Goal: Transaction & Acquisition: Purchase product/service

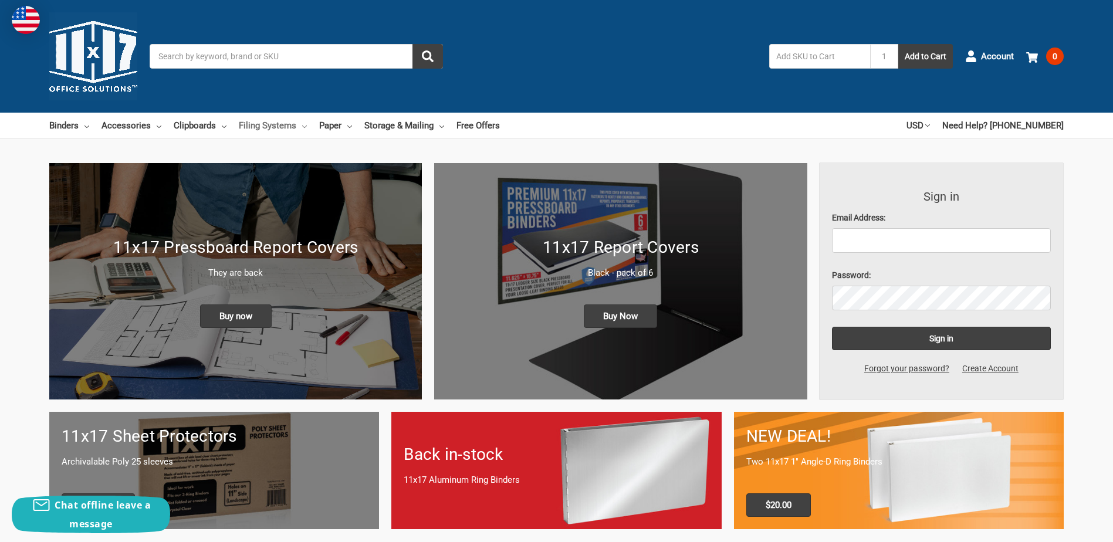
click at [264, 126] on link "Filing Systems" at bounding box center [273, 126] width 68 height 26
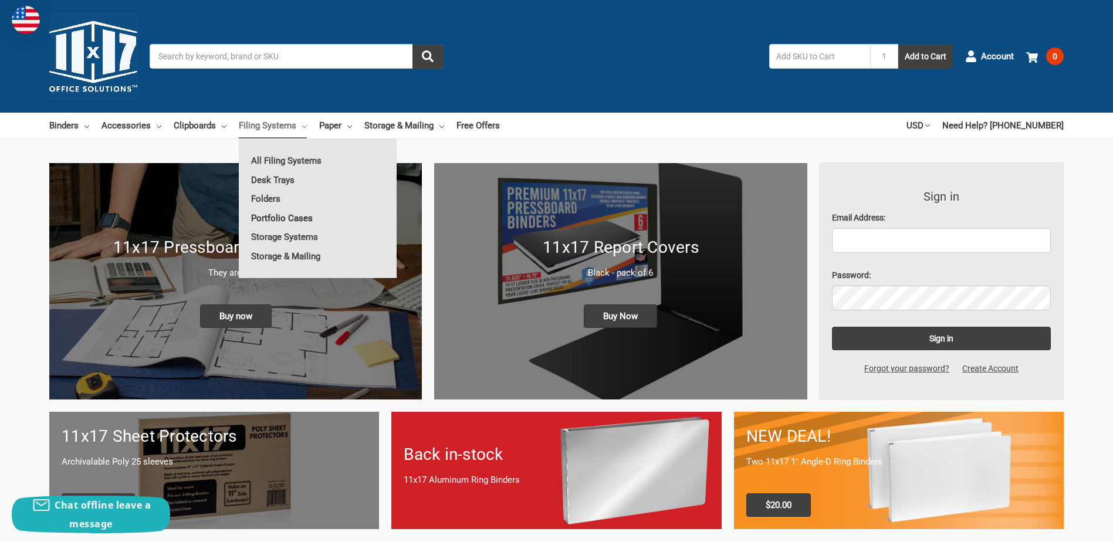
click at [271, 213] on link "Portfolio Cases" at bounding box center [318, 218] width 158 height 19
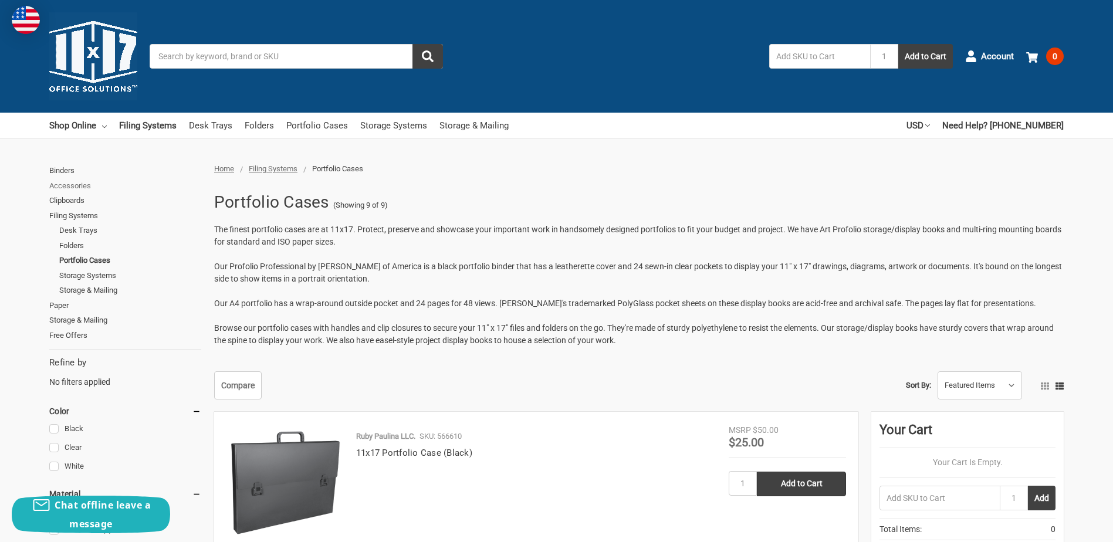
click at [92, 187] on link "Accessories" at bounding box center [125, 185] width 152 height 15
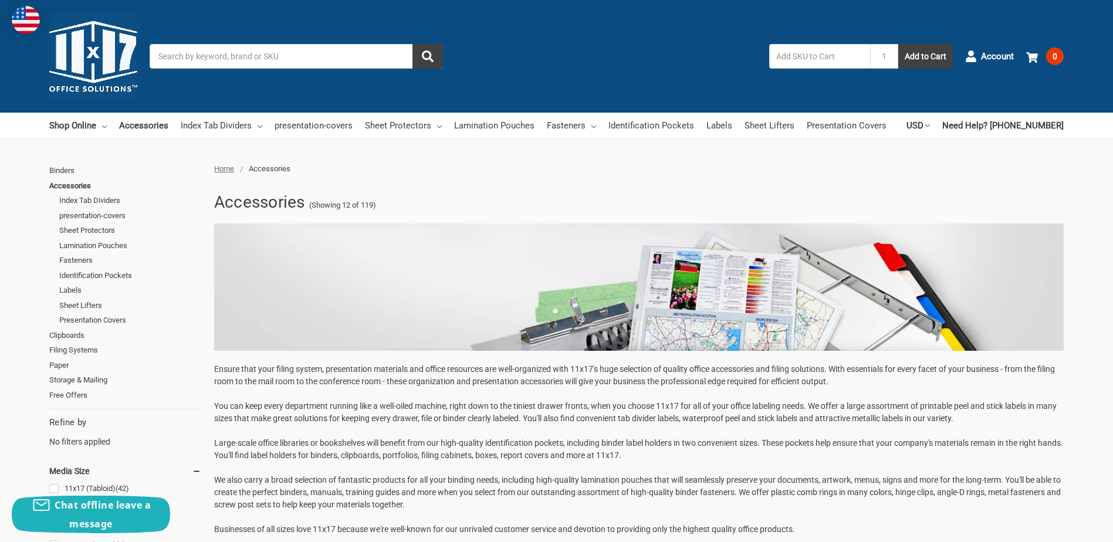
click at [337, 55] on input "Search" at bounding box center [296, 56] width 293 height 25
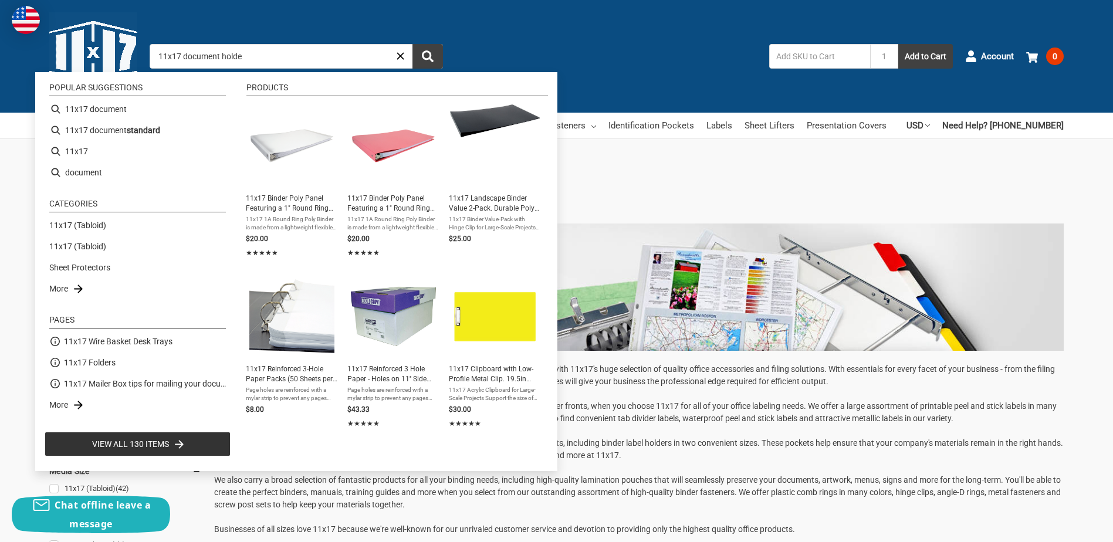
type input "11x17 document holder"
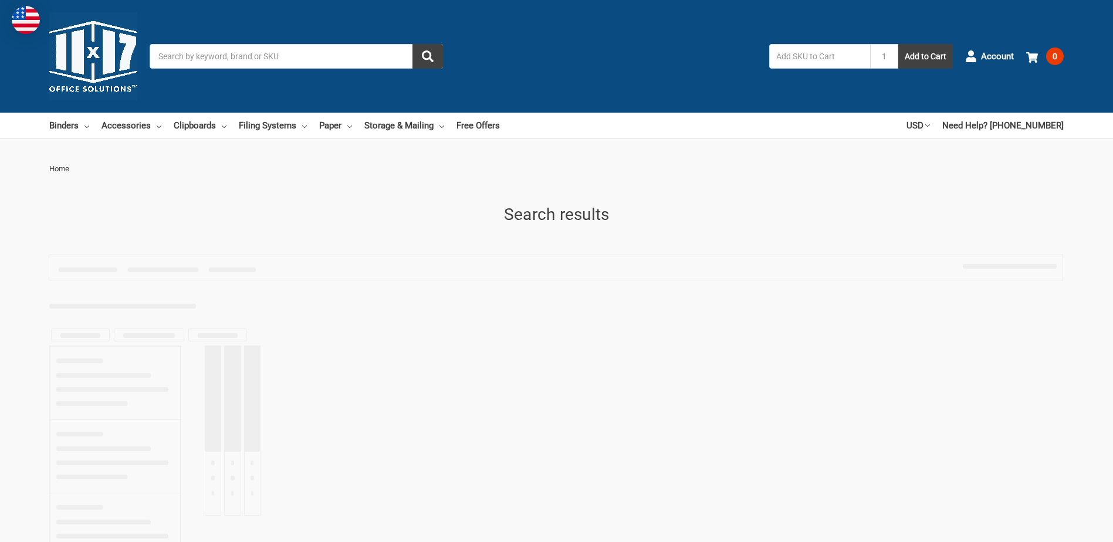
type input "11x17 document holder"
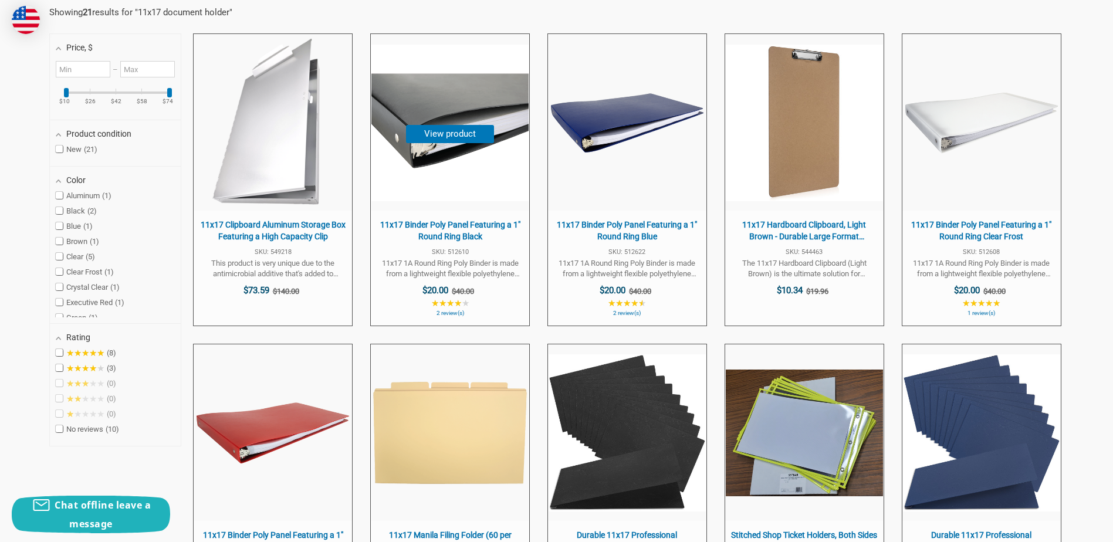
scroll to position [293, 0]
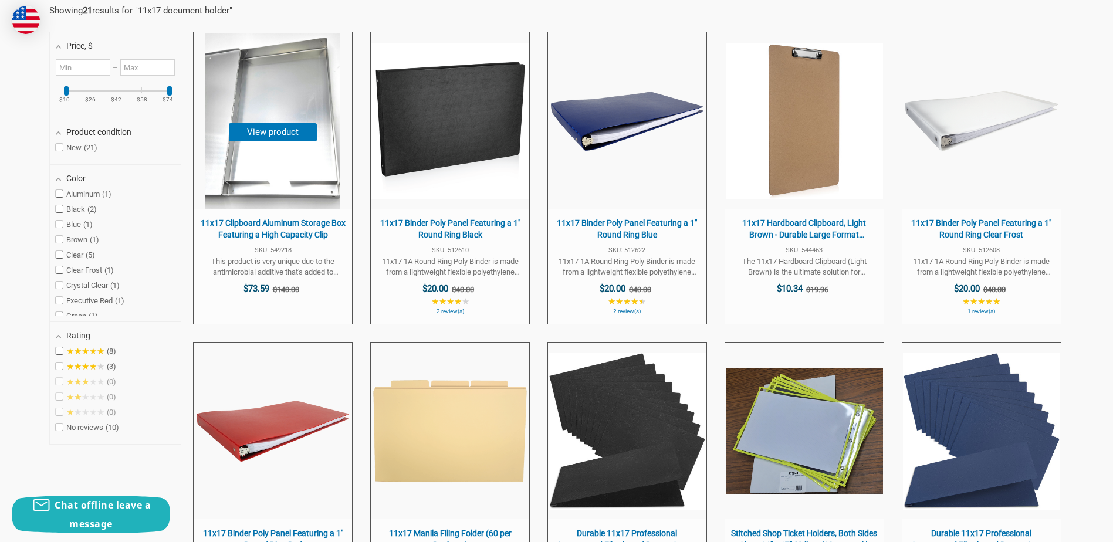
click at [297, 222] on span "11x17 Clipboard Aluminum Storage Box Featuring a High Capacity Clip" at bounding box center [273, 229] width 147 height 23
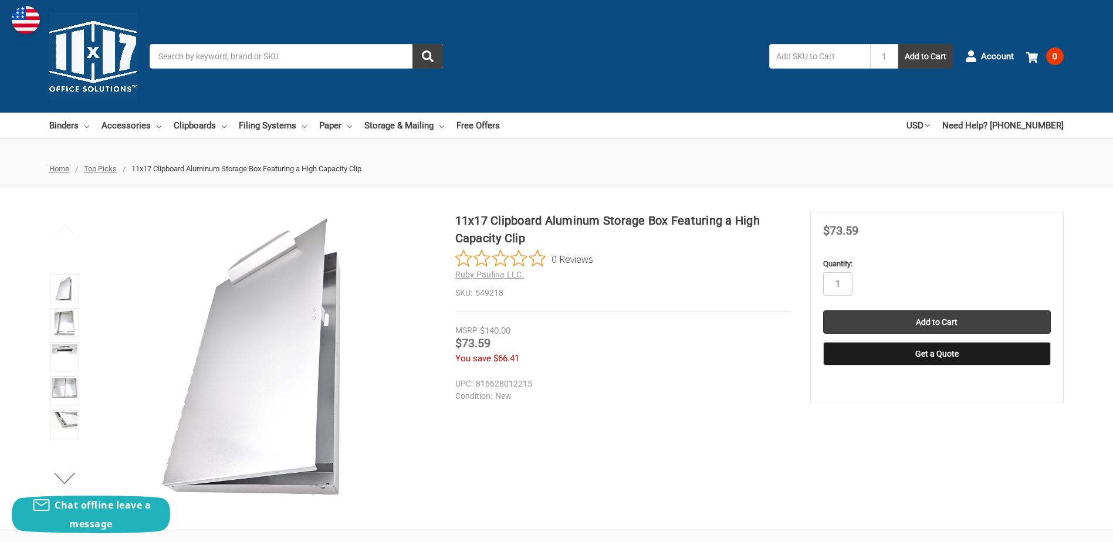
click at [239, 61] on input "Search" at bounding box center [296, 56] width 293 height 25
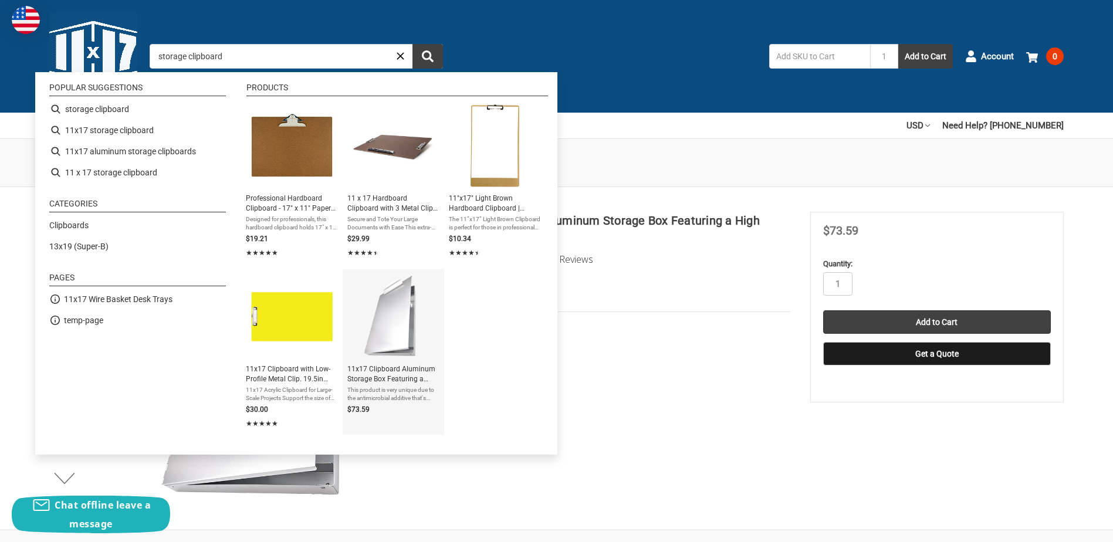
type input "storage clipboard"
click at [427, 373] on span "11x17 Clipboard Aluminum Storage Box Featuring a High Capacity Clip" at bounding box center [393, 374] width 92 height 20
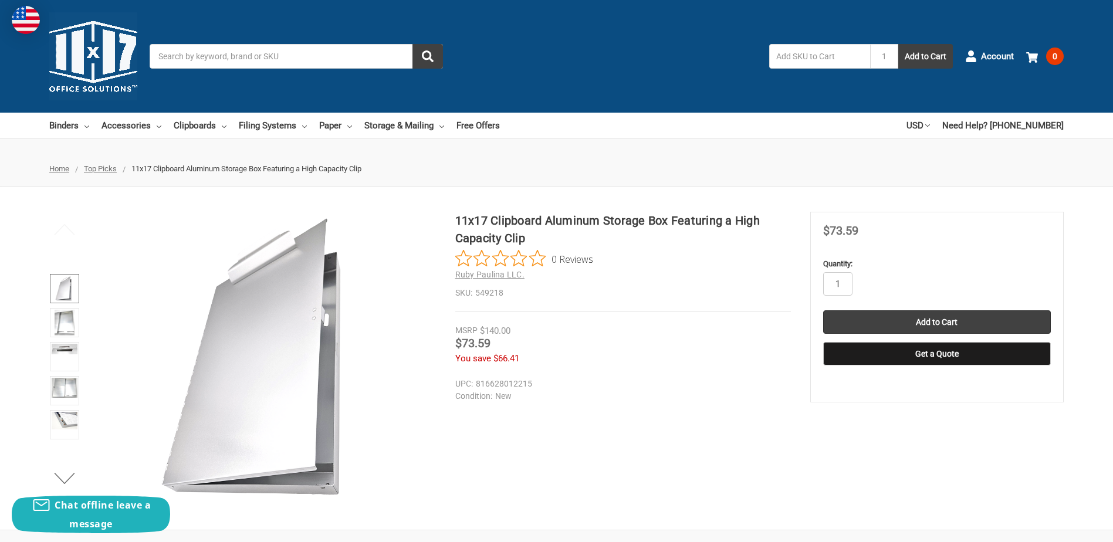
click at [59, 290] on img at bounding box center [64, 289] width 18 height 26
click at [62, 326] on img at bounding box center [65, 323] width 20 height 26
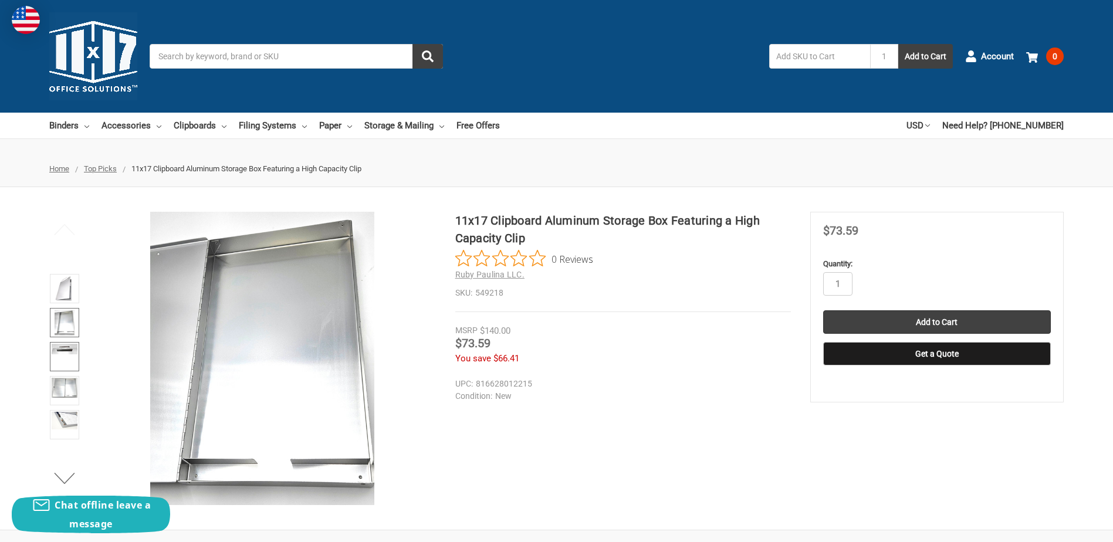
click at [66, 361] on link at bounding box center [64, 356] width 29 height 29
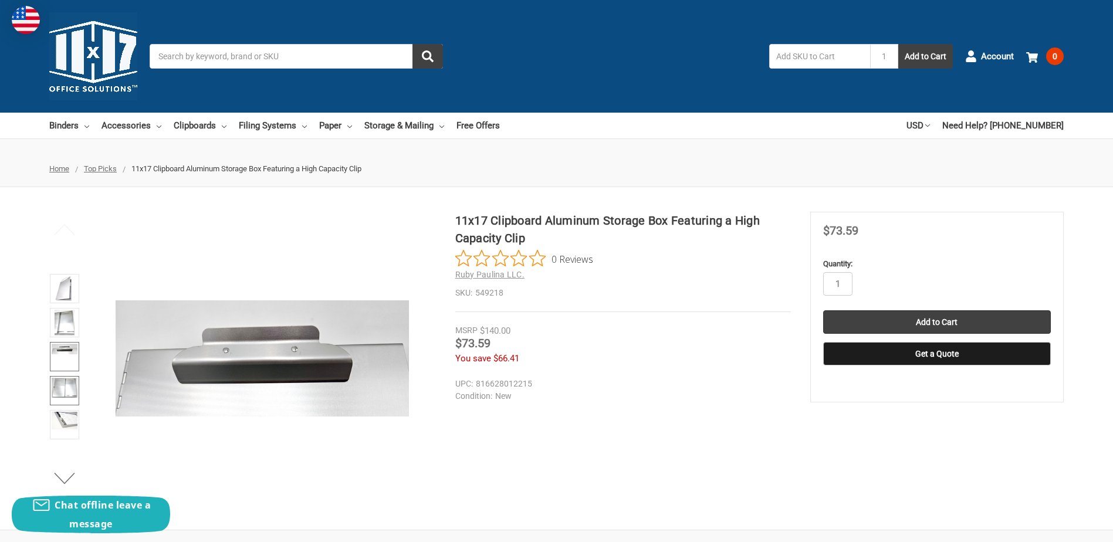
click at [66, 390] on img at bounding box center [65, 388] width 26 height 20
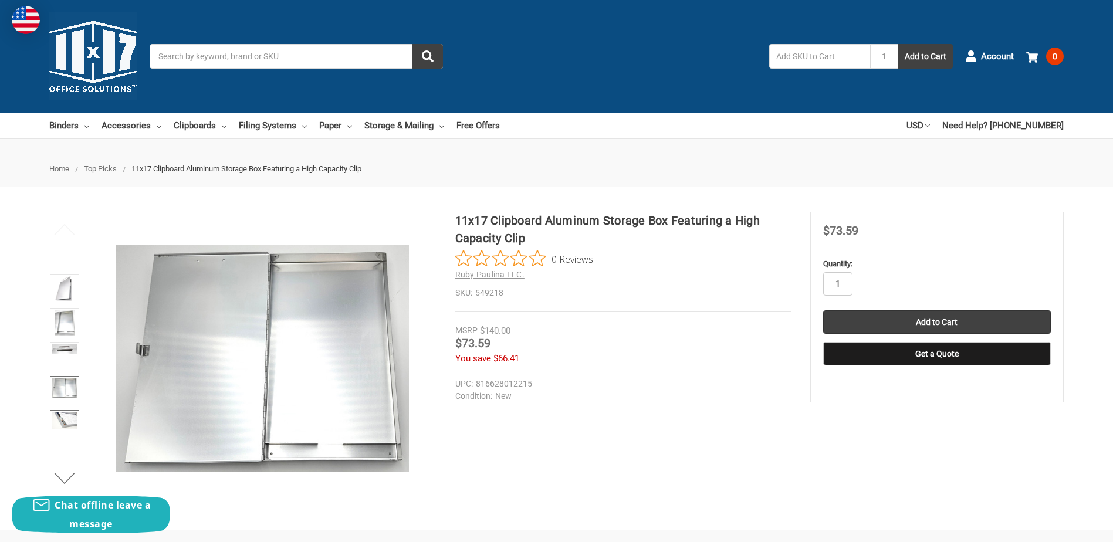
click at [69, 420] on img at bounding box center [65, 421] width 26 height 18
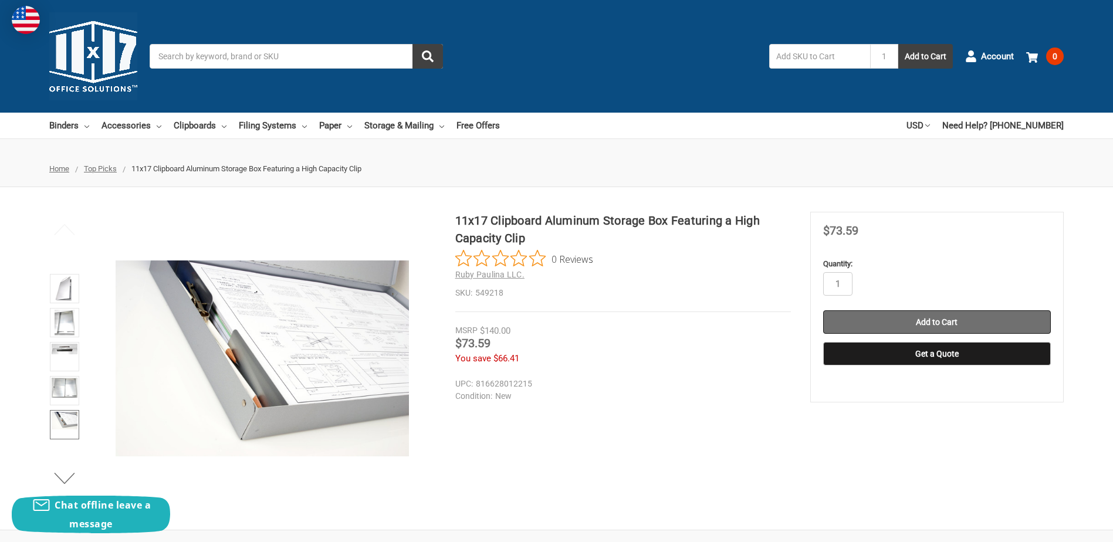
click at [922, 317] on input "Add to Cart" at bounding box center [937, 321] width 228 height 23
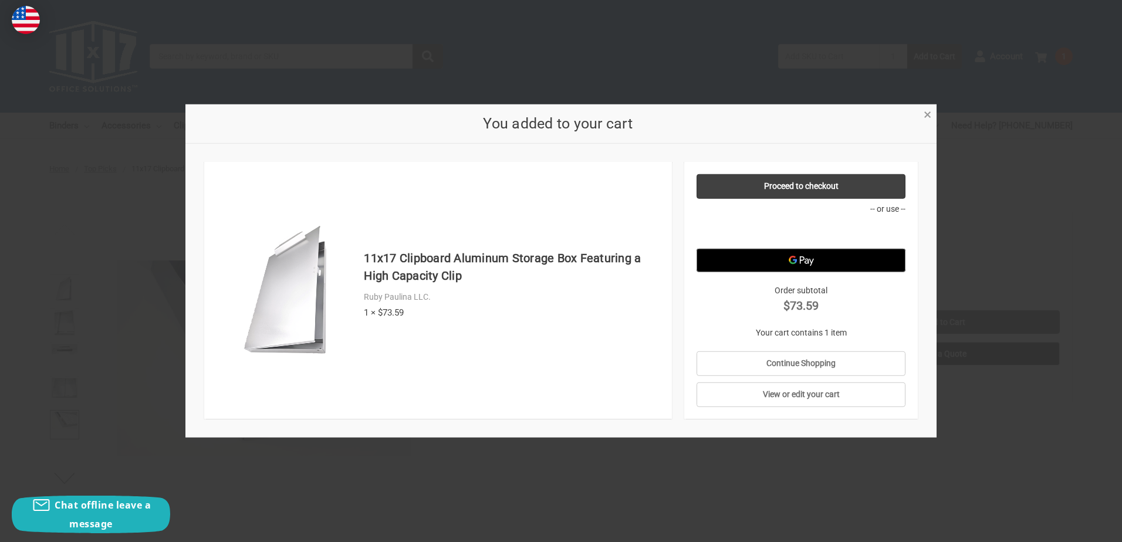
click at [927, 109] on span "×" at bounding box center [928, 114] width 8 height 17
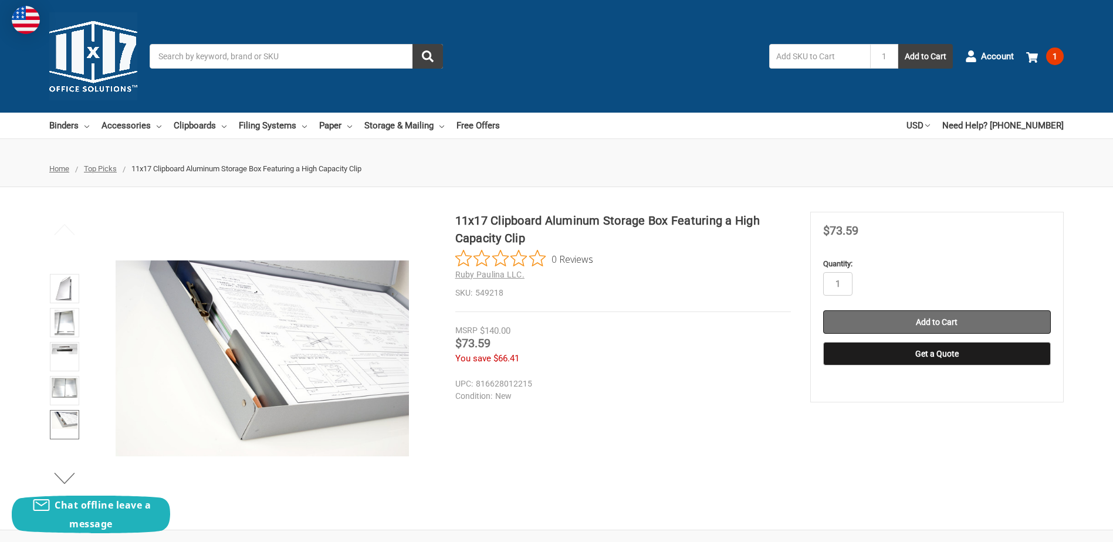
click at [934, 319] on input "Add to Cart" at bounding box center [937, 321] width 228 height 23
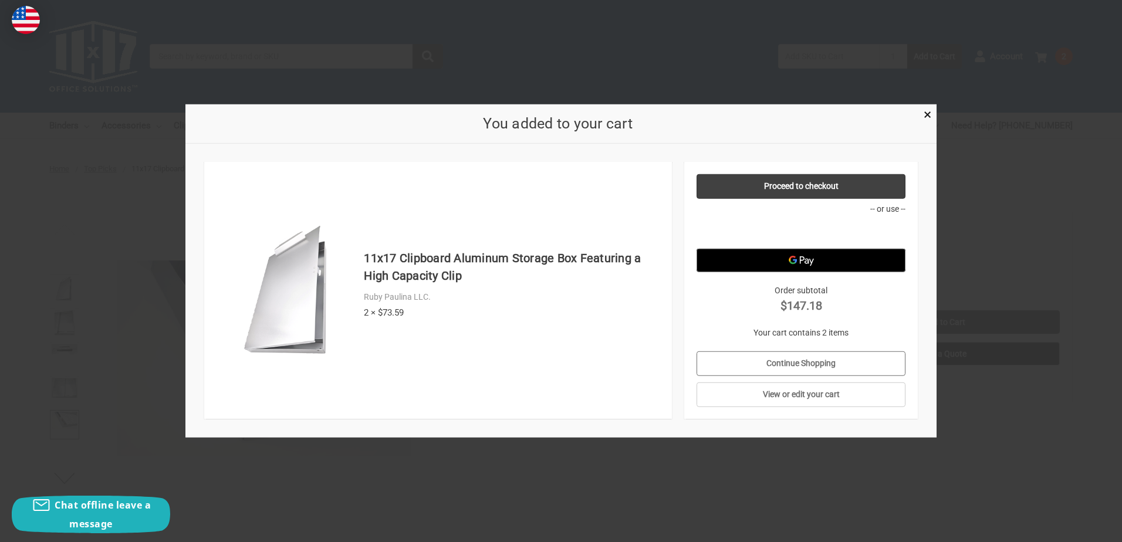
click at [747, 364] on link "Continue Shopping" at bounding box center [802, 364] width 210 height 25
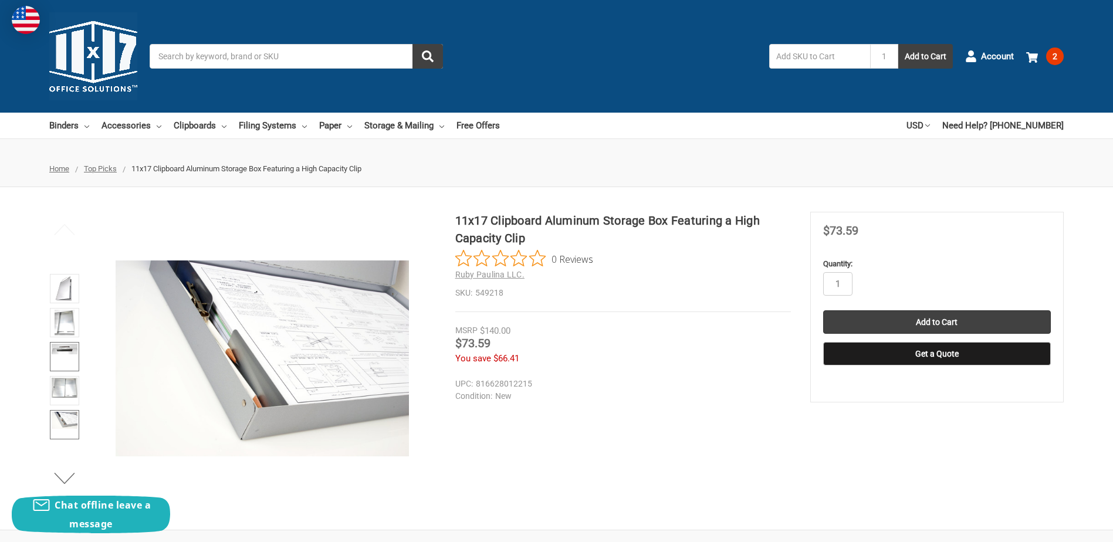
click at [58, 358] on link at bounding box center [64, 356] width 29 height 29
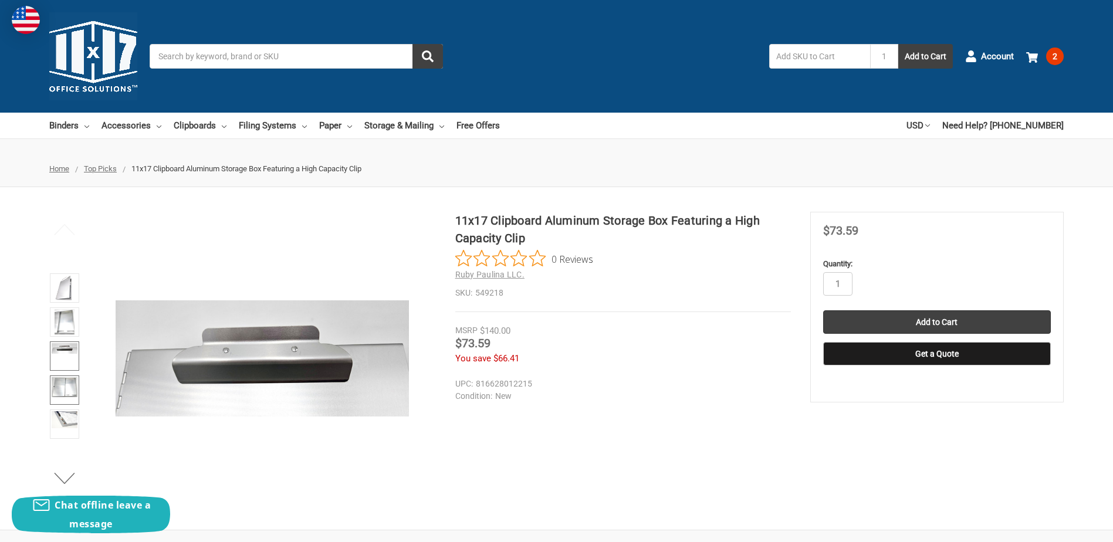
click at [62, 393] on img at bounding box center [65, 387] width 26 height 20
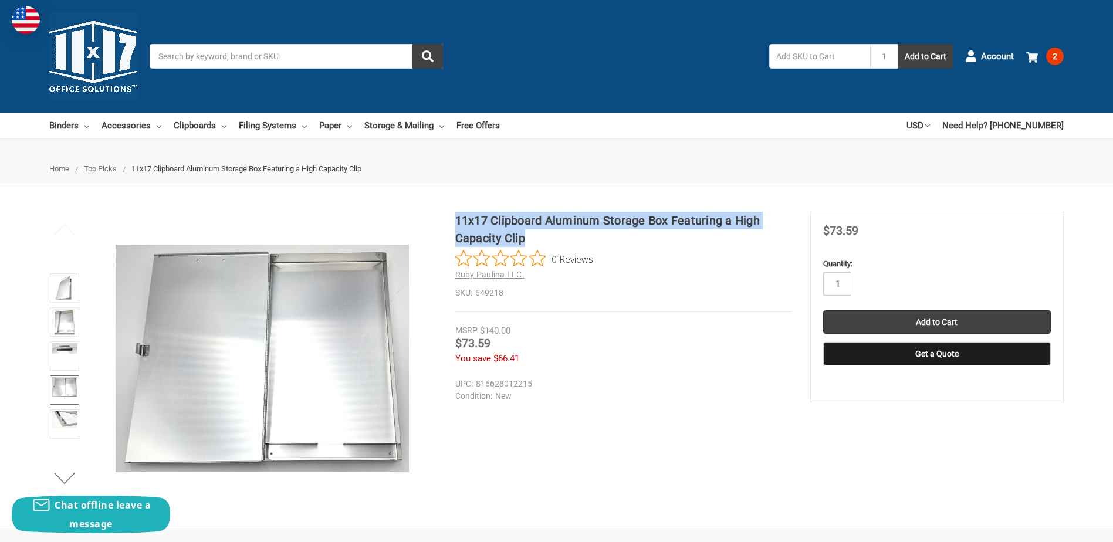
drag, startPoint x: 529, startPoint y: 239, endPoint x: 458, endPoint y: 214, distance: 75.2
click at [458, 214] on h1 "11x17 Clipboard Aluminum Storage Box Featuring a High Capacity Clip" at bounding box center [623, 229] width 336 height 35
copy h1 "11x17 Clipboard Aluminum Storage Box Featuring a High Capacity Clip"
click at [60, 351] on img at bounding box center [65, 349] width 26 height 11
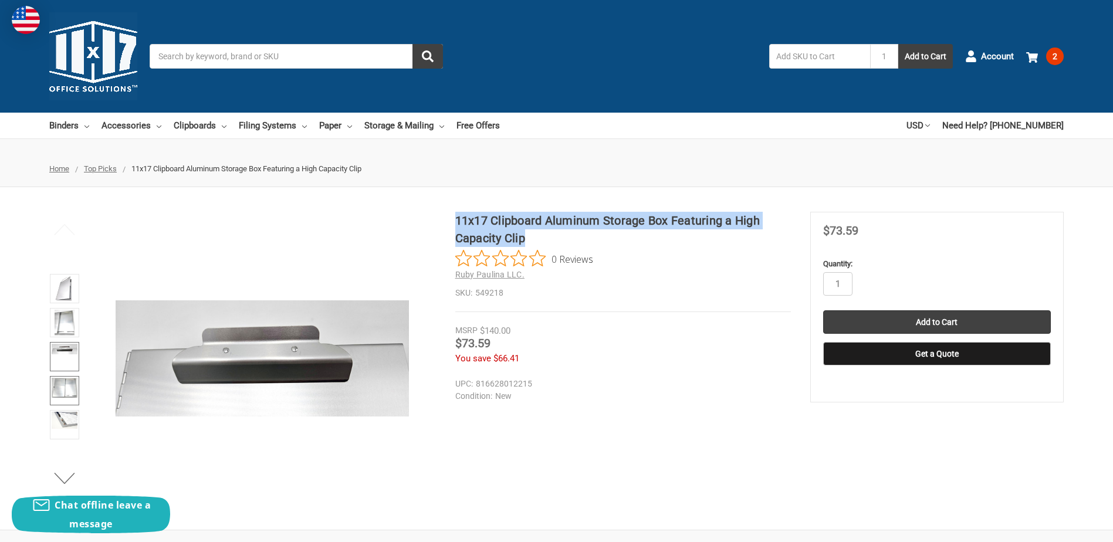
click at [62, 391] on img at bounding box center [65, 388] width 26 height 20
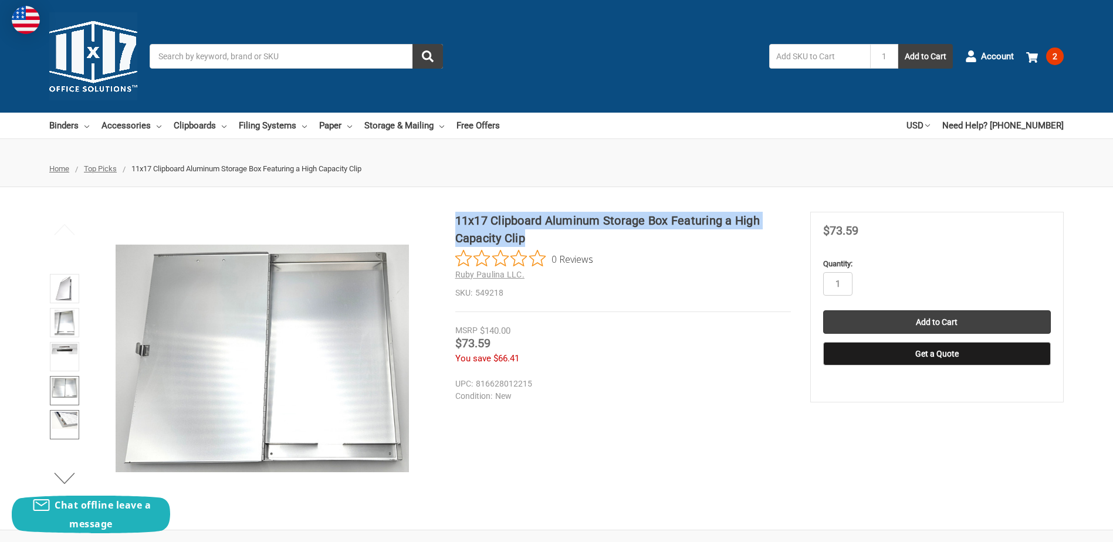
click at [71, 427] on img at bounding box center [65, 420] width 26 height 17
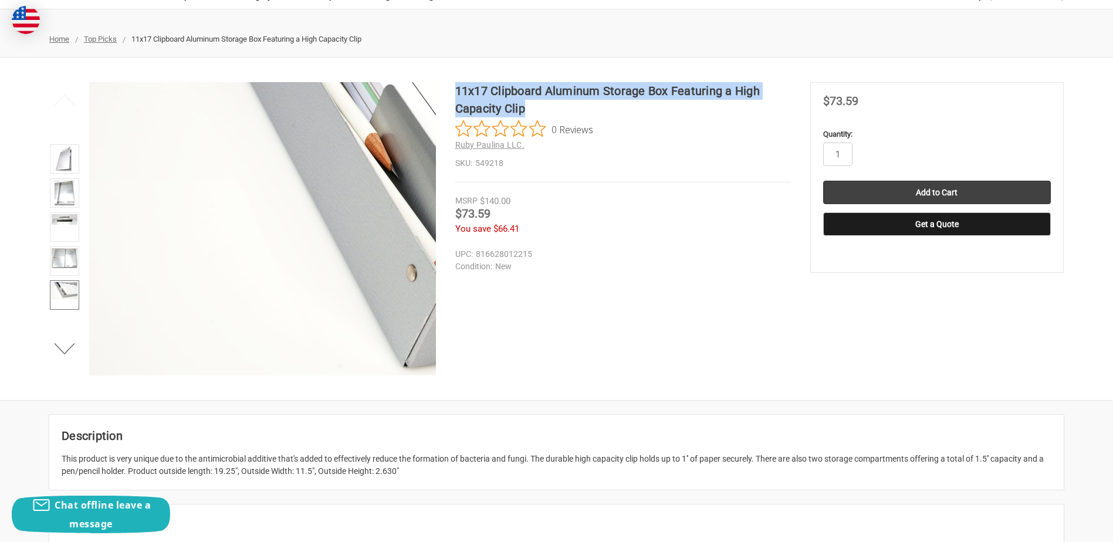
scroll to position [176, 0]
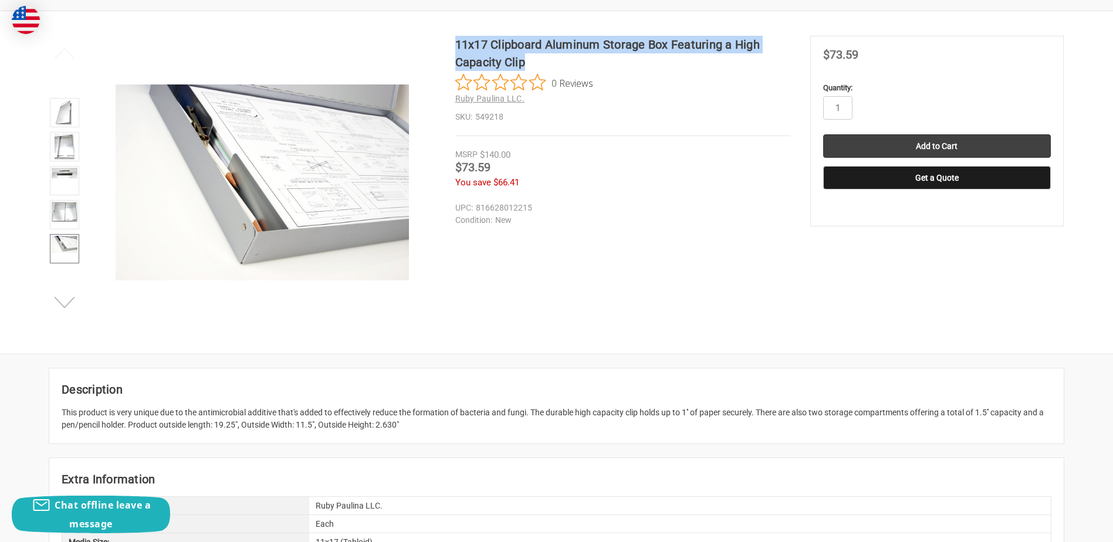
click at [66, 298] on button "Next" at bounding box center [65, 302] width 36 height 23
click at [62, 249] on img at bounding box center [65, 245] width 26 height 18
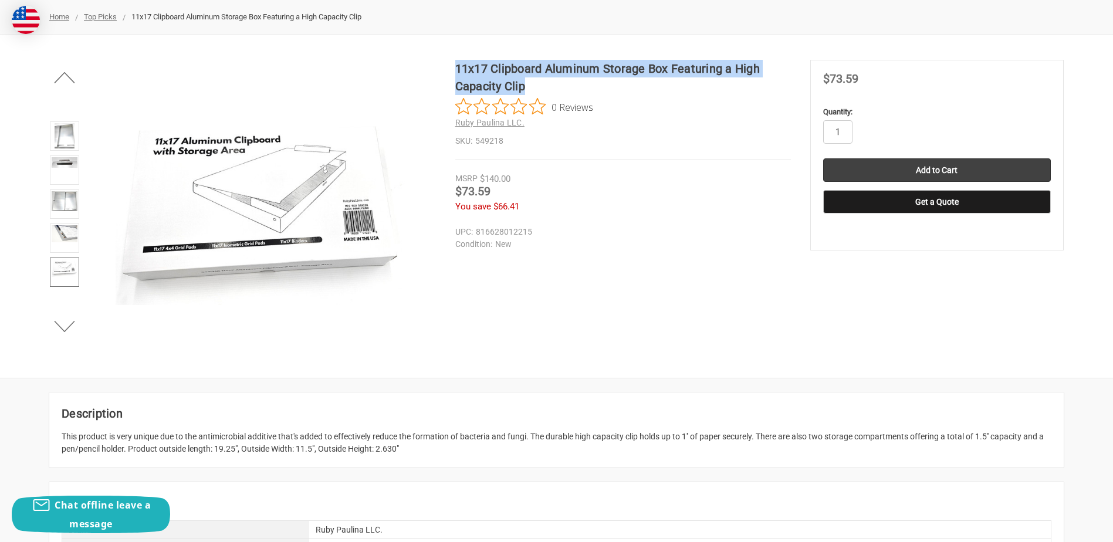
scroll to position [0, 0]
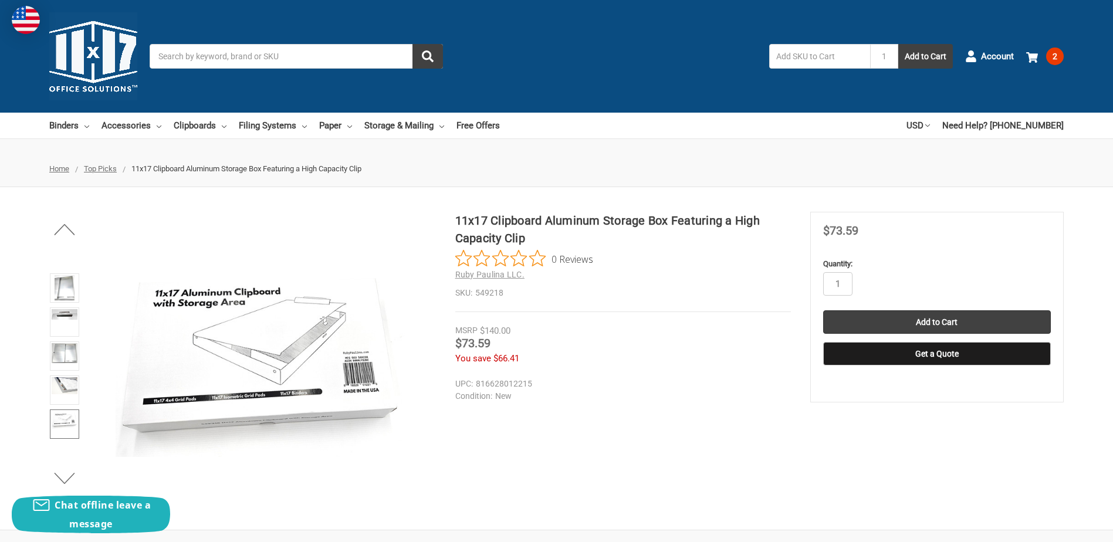
click at [643, 386] on dd "816628012215" at bounding box center [620, 384] width 330 height 12
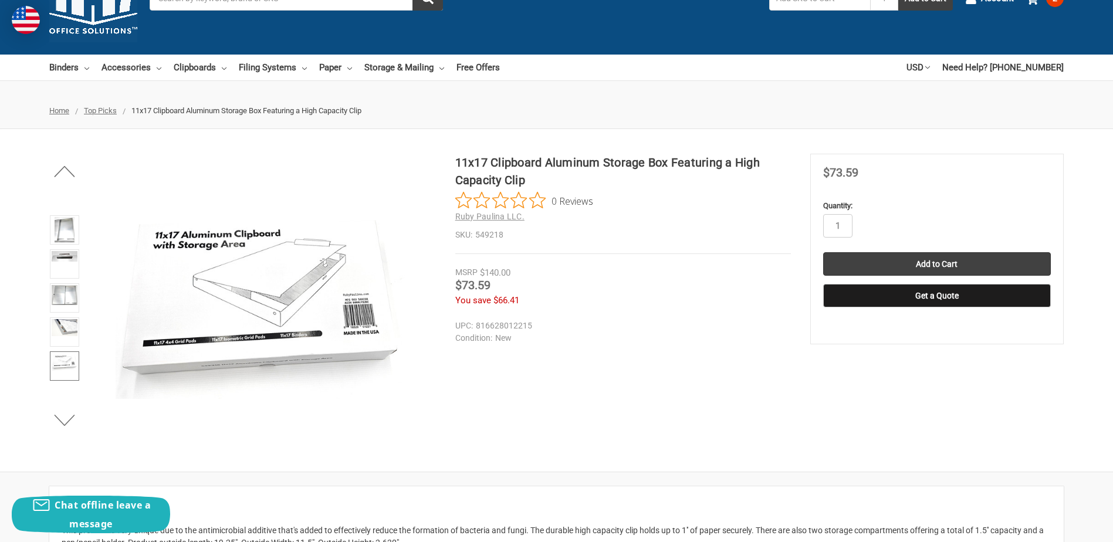
scroll to position [59, 0]
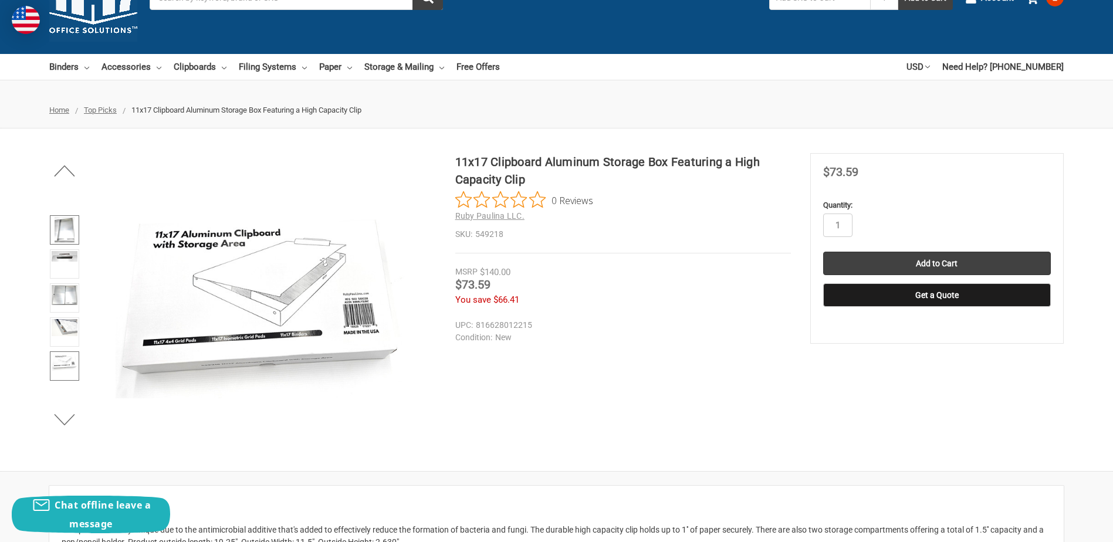
click at [56, 229] on img at bounding box center [65, 230] width 20 height 26
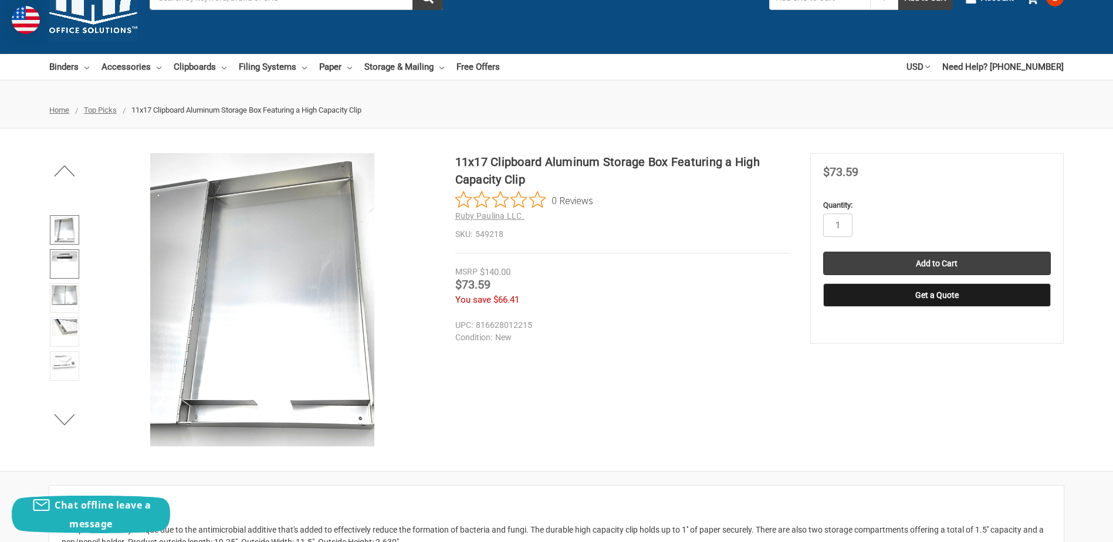
click at [67, 274] on link at bounding box center [64, 263] width 29 height 29
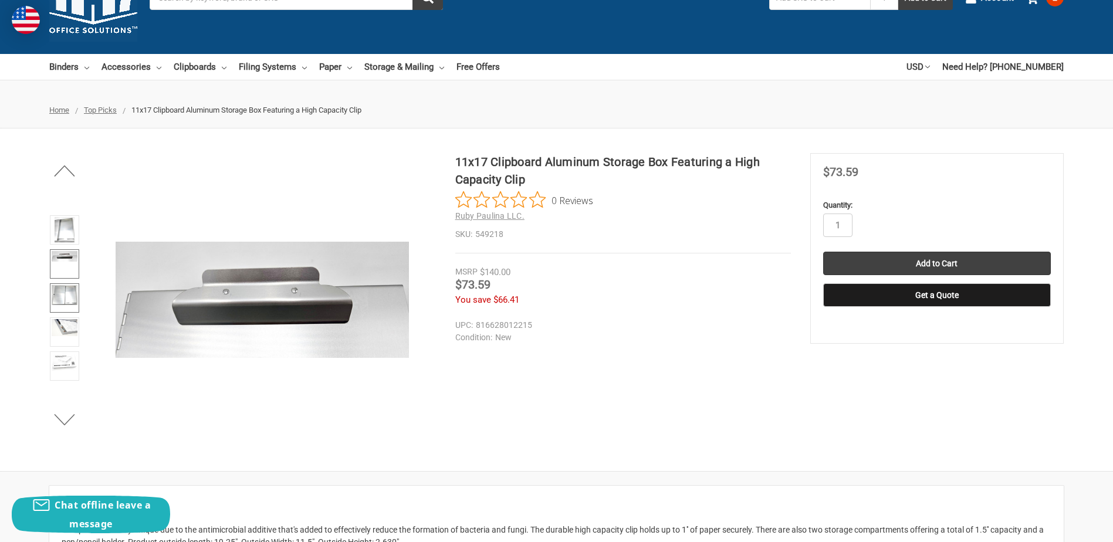
click at [64, 303] on img at bounding box center [65, 295] width 26 height 20
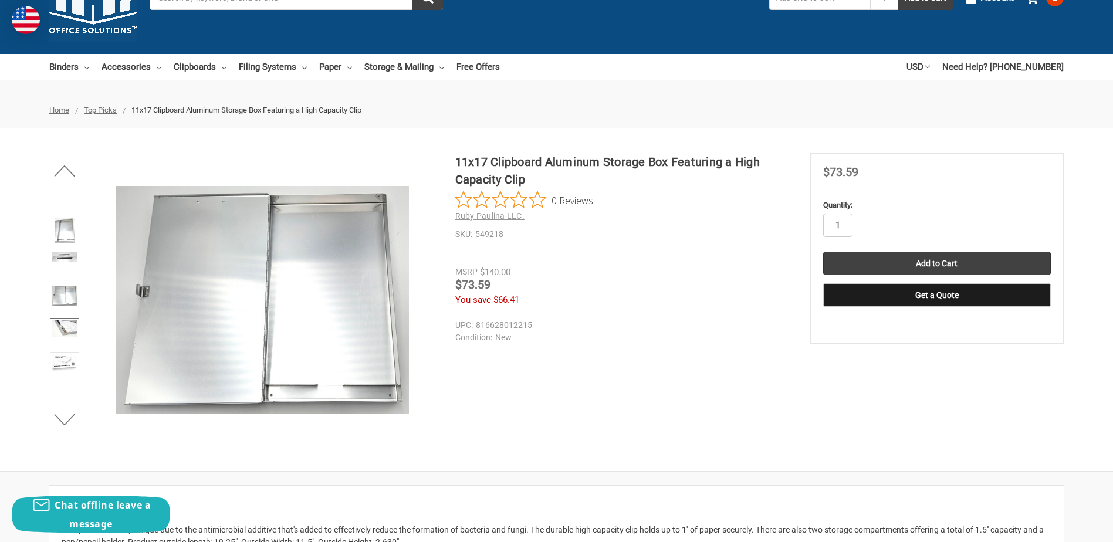
click at [63, 322] on img at bounding box center [65, 328] width 26 height 17
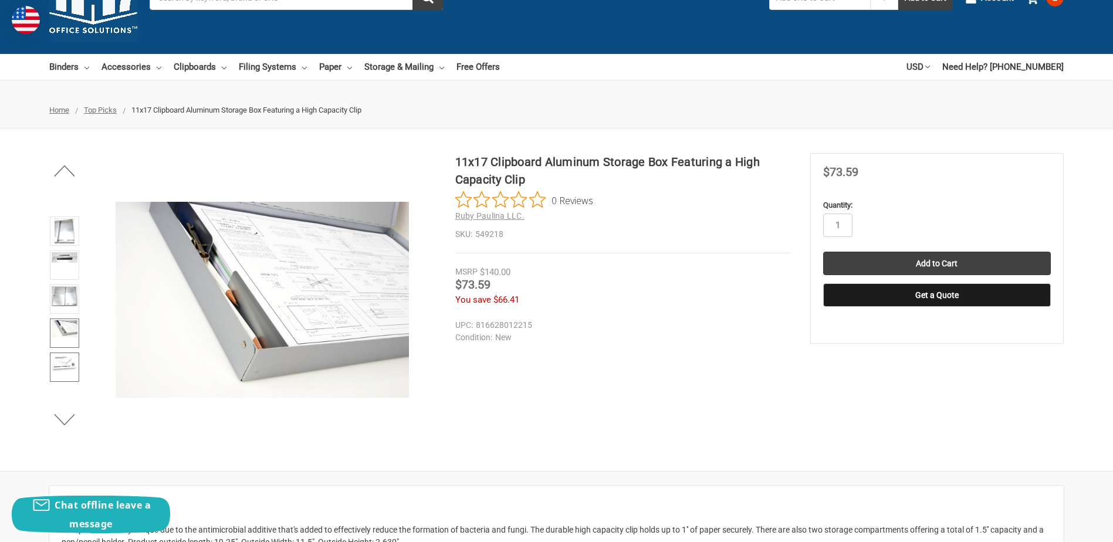
click at [62, 359] on img at bounding box center [65, 364] width 26 height 18
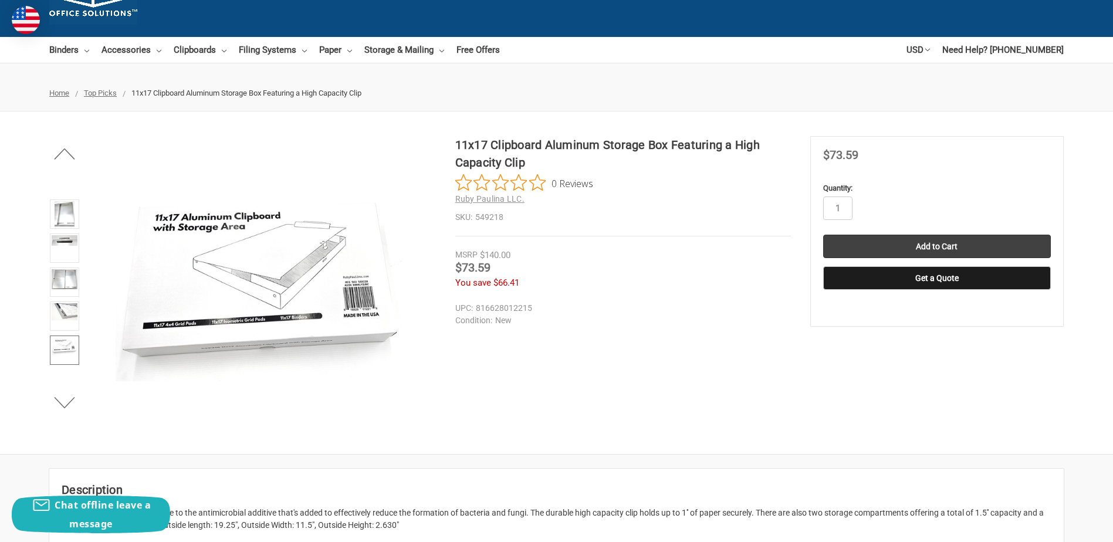
scroll to position [0, 0]
